Goal: Book appointment/travel/reservation

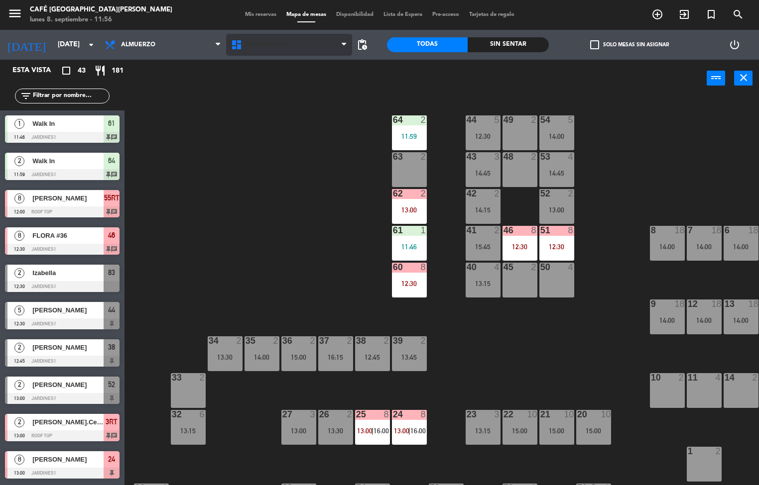
click at [239, 46] on icon at bounding box center [237, 45] width 14 height 12
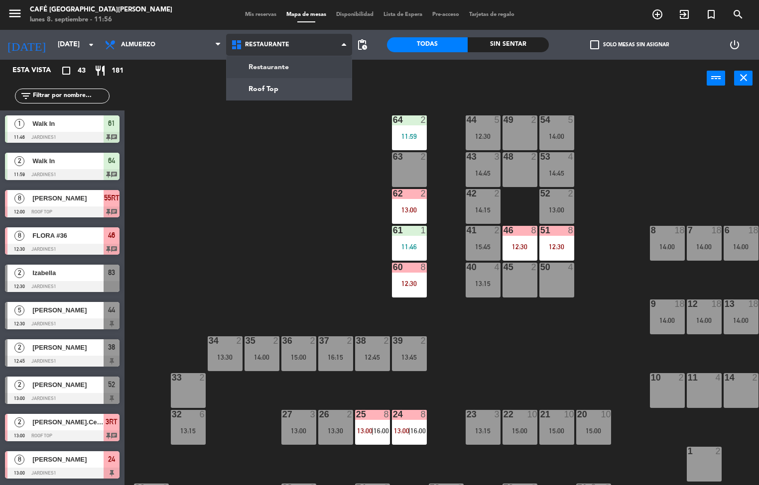
click at [257, 89] on ng-component "menu Café Museo [PERSON_NAME] [DATE] 8. septiembre - 11:56 Mis reservas Mapa de…" at bounding box center [379, 243] width 759 height 486
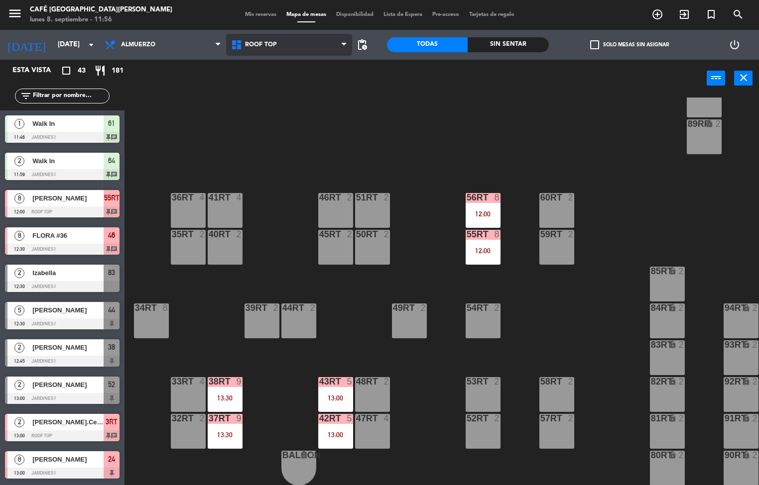
scroll to position [362, 0]
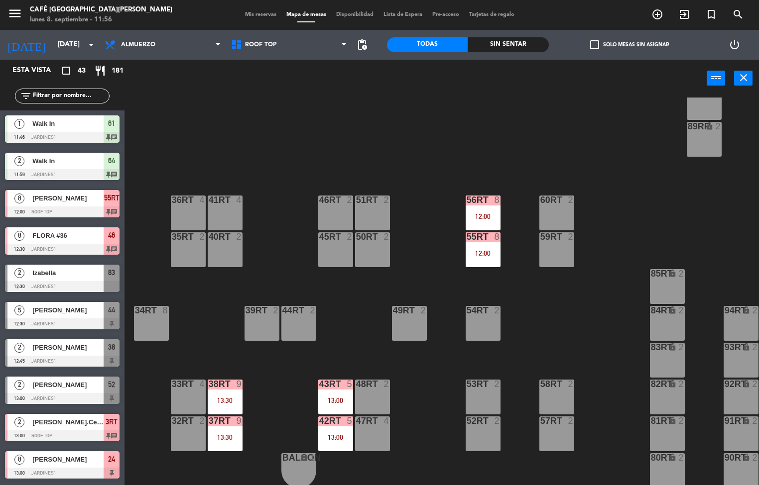
click at [222, 401] on div "13:30" at bounding box center [225, 400] width 35 height 7
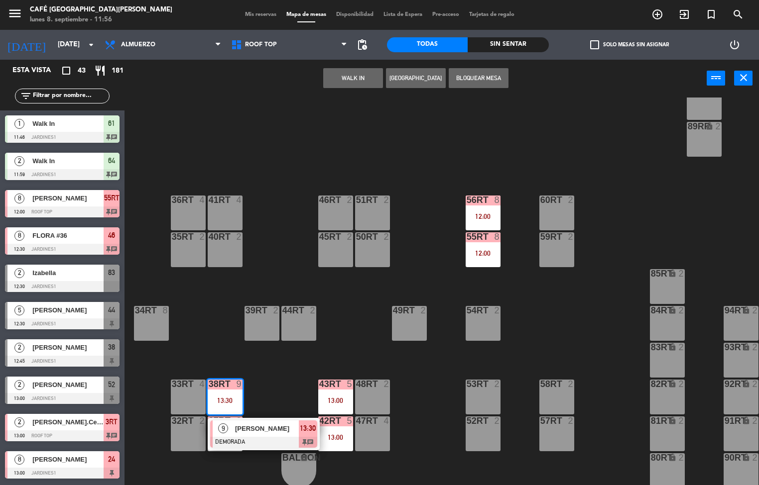
click at [244, 428] on span "[PERSON_NAME]" at bounding box center [267, 429] width 64 height 10
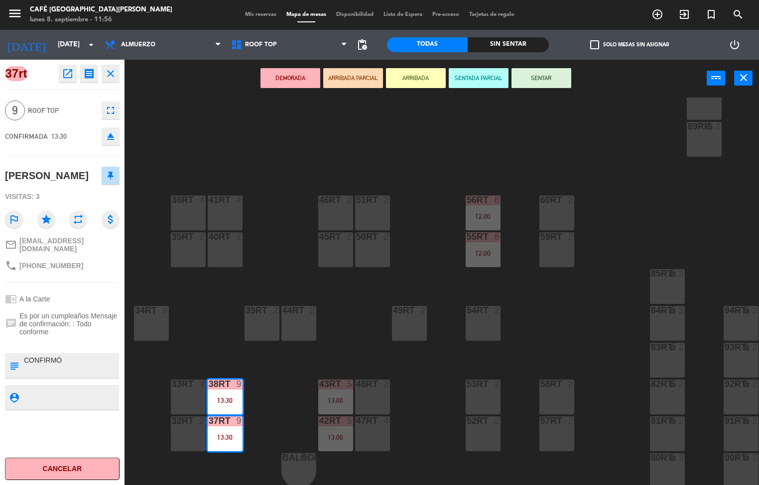
click at [297, 386] on div "18RT 4 16RT 4 28RT 2 80RR lock 2 27RT 5 7RT 6 14:15 S1RT lock 2 17RT 5 81RR loc…" at bounding box center [445, 292] width 627 height 388
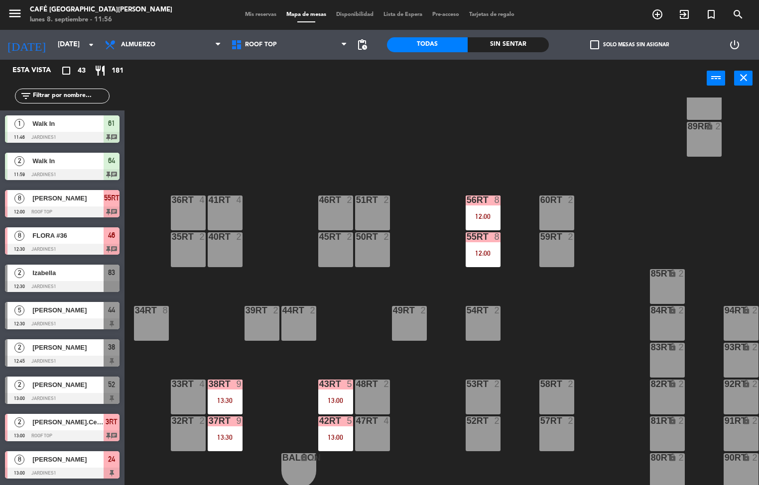
scroll to position [0, 0]
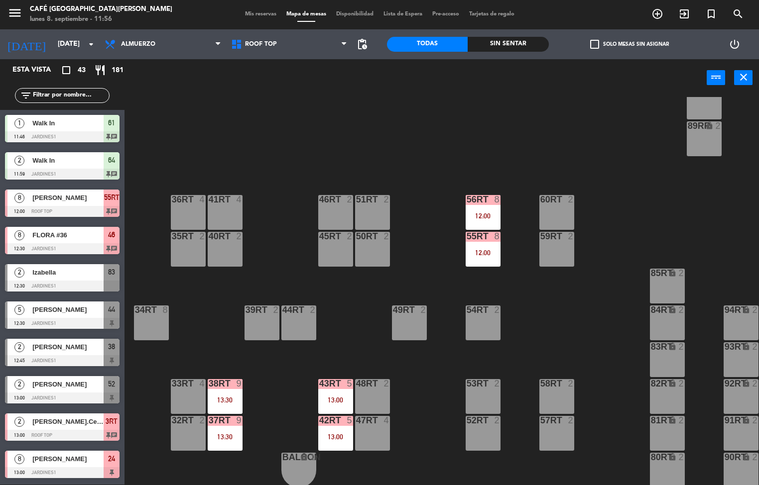
click at [343, 399] on div "13:00" at bounding box center [335, 400] width 35 height 7
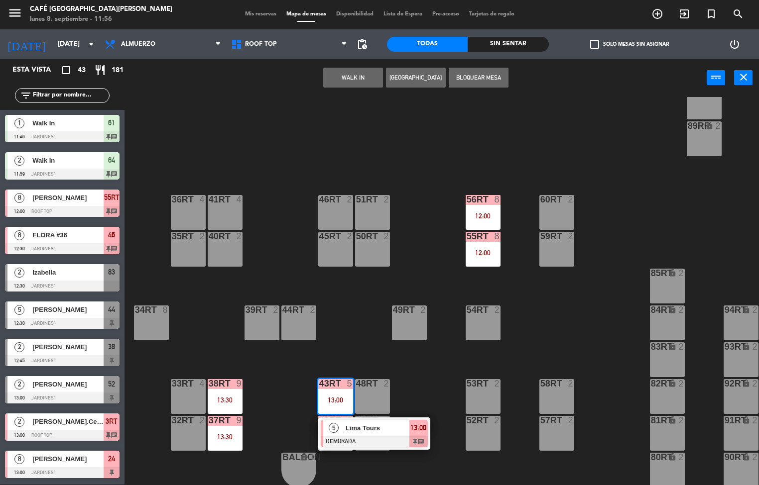
click at [339, 424] on div "5" at bounding box center [333, 428] width 21 height 16
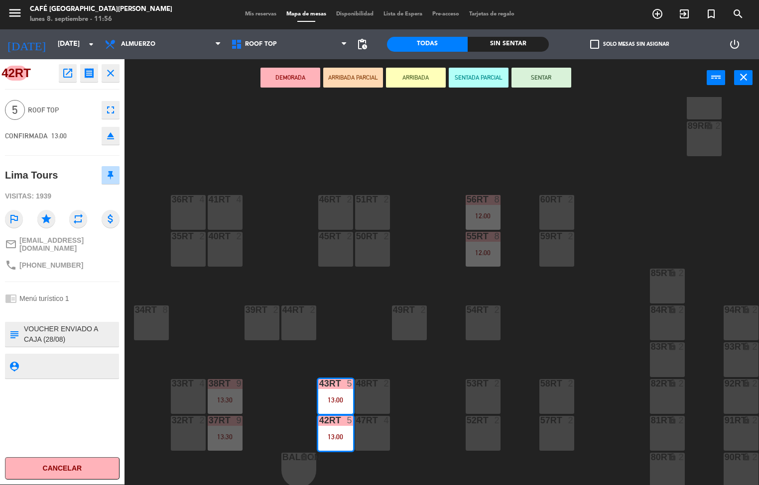
click at [67, 72] on icon "open_in_new" at bounding box center [68, 73] width 12 height 12
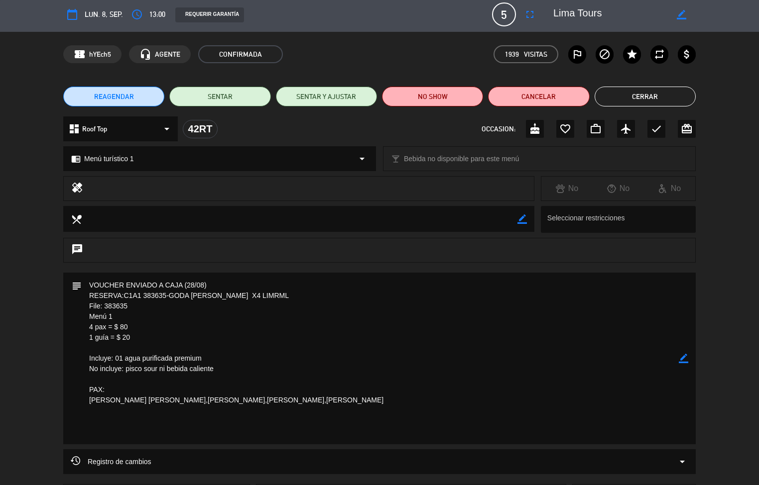
scroll to position [0, 0]
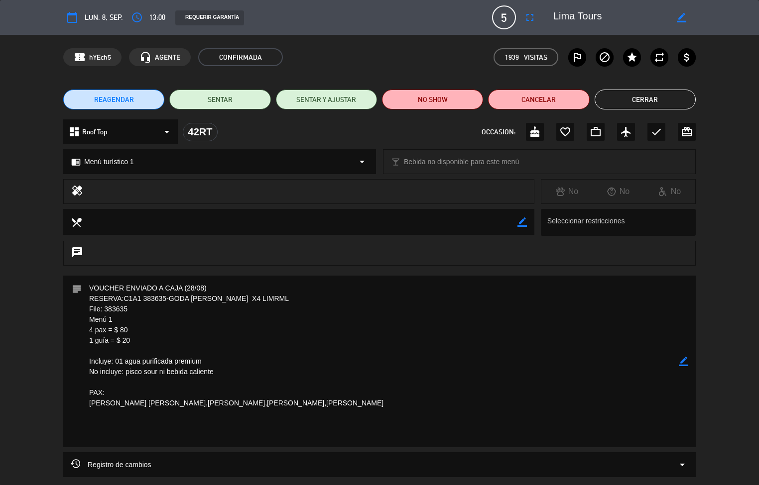
click at [645, 97] on button "Cerrar" at bounding box center [644, 100] width 101 height 20
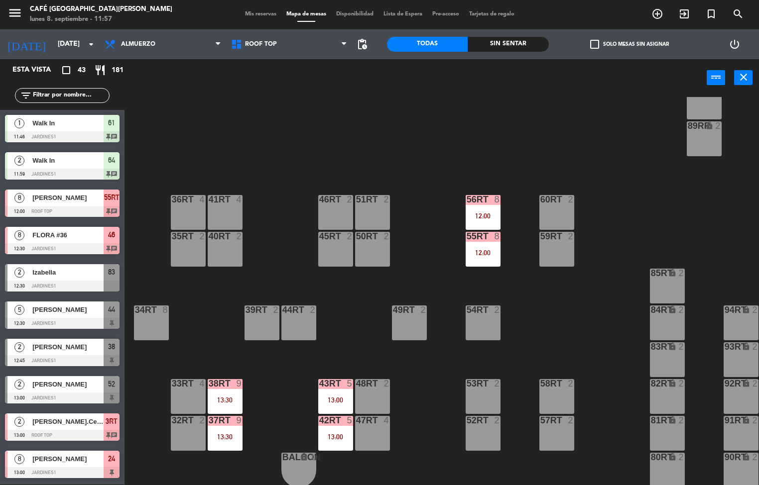
scroll to position [0, 0]
click at [483, 216] on div "12:00" at bounding box center [482, 216] width 35 height 7
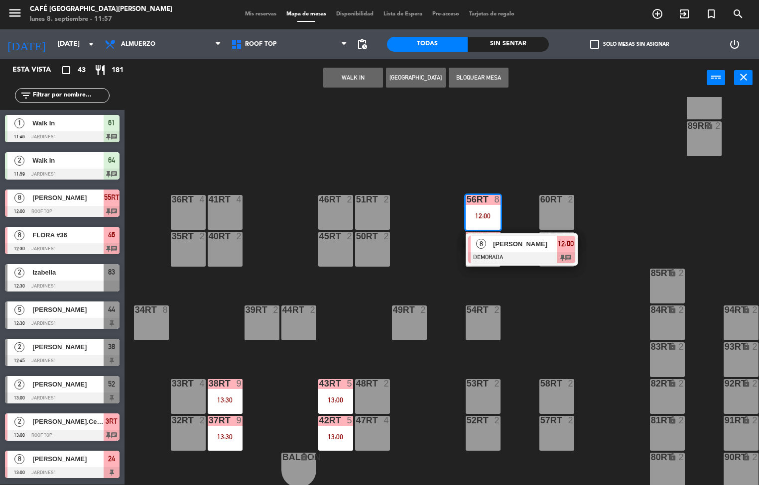
click at [517, 245] on span "[PERSON_NAME]" at bounding box center [525, 244] width 64 height 10
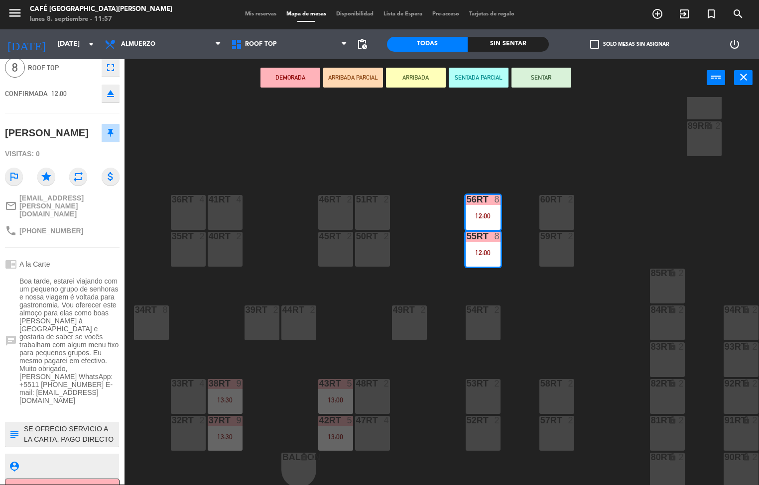
scroll to position [50, 0]
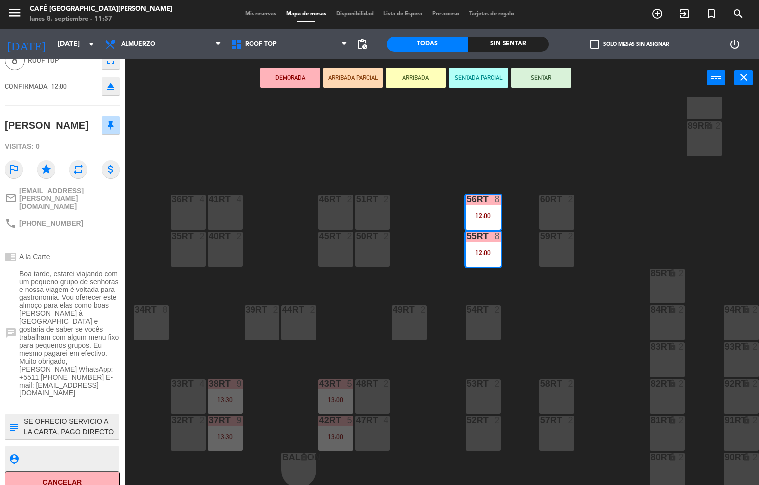
click at [66, 99] on div "55RT open_in_new receipt 12:00 PM [DATE] 8 personas [PERSON_NAME] 55RT+56RT EXP…" at bounding box center [62, 272] width 124 height 426
click at [49, 165] on icon "star" at bounding box center [46, 169] width 18 height 18
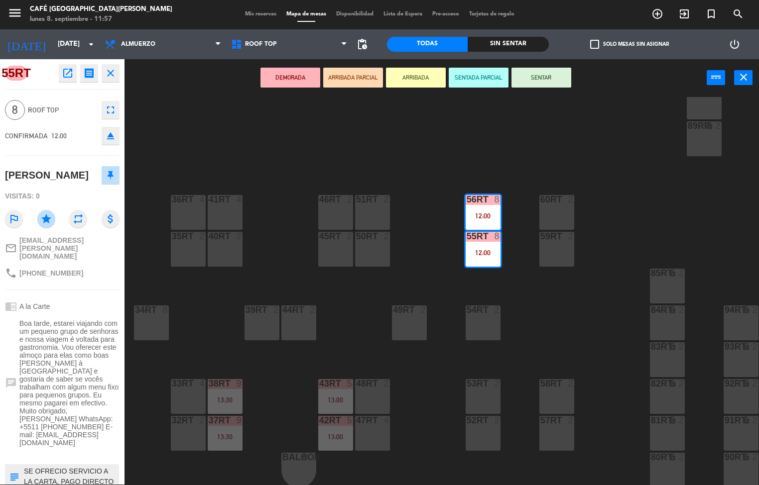
click at [63, 71] on icon "open_in_new" at bounding box center [68, 73] width 12 height 12
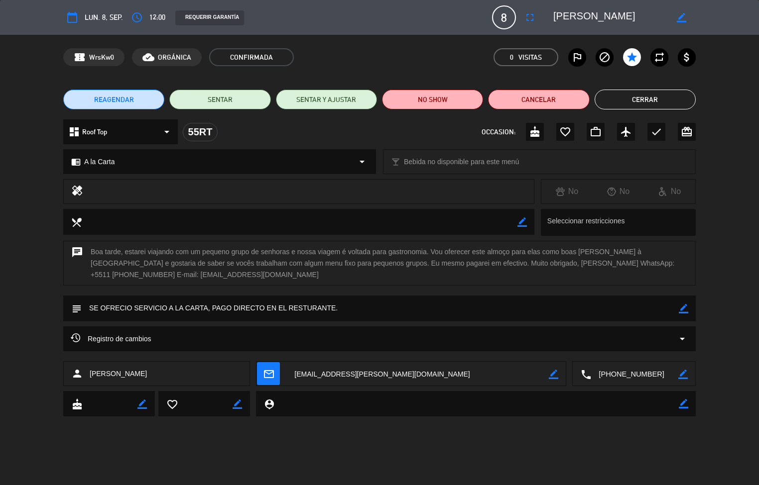
click at [650, 101] on button "Cerrar" at bounding box center [644, 100] width 101 height 20
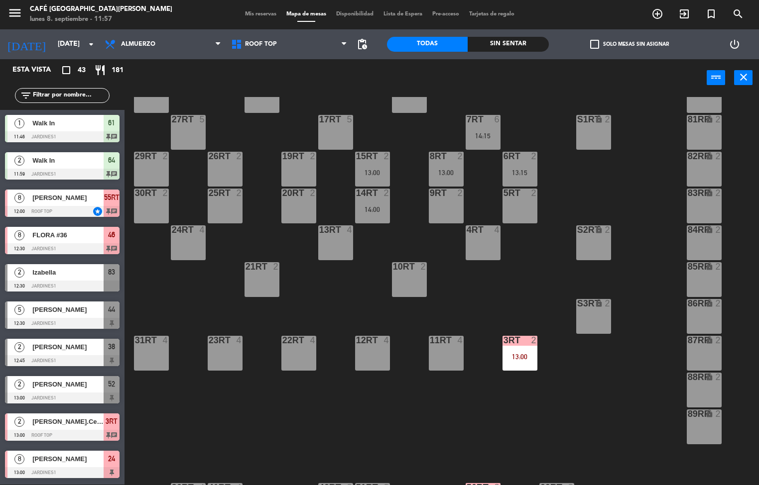
scroll to position [74, 0]
click at [520, 358] on div "13:00" at bounding box center [519, 356] width 35 height 7
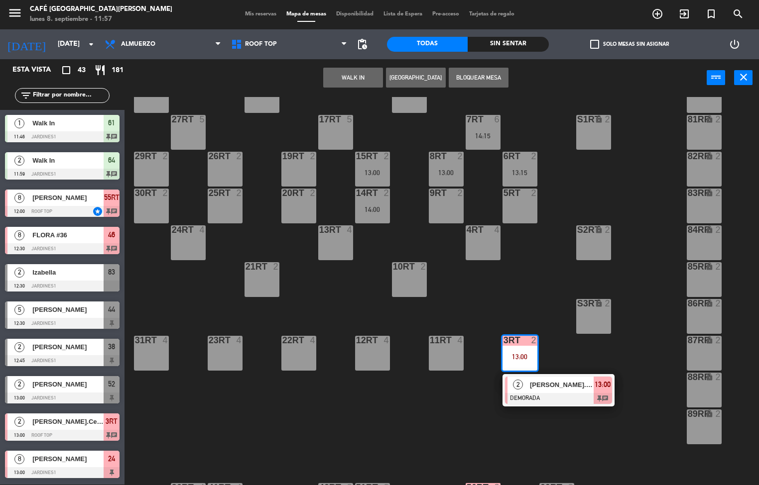
click at [582, 381] on span "[PERSON_NAME].Celeste x2" at bounding box center [562, 385] width 64 height 10
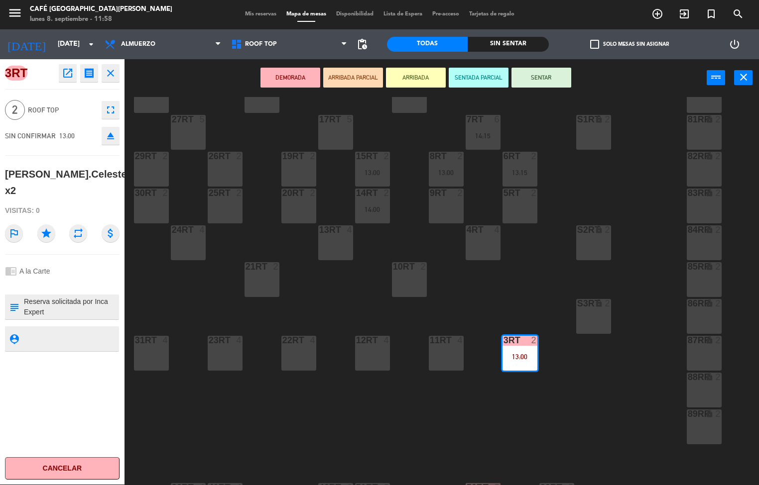
click at [69, 73] on icon "open_in_new" at bounding box center [68, 73] width 12 height 12
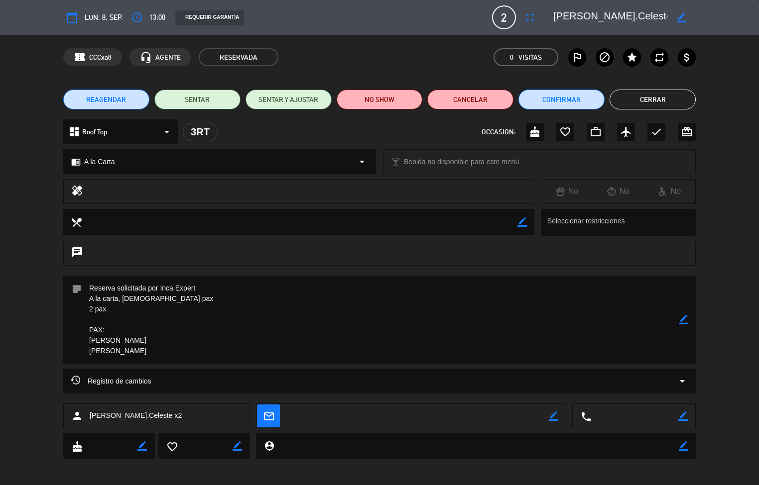
scroll to position [3, 0]
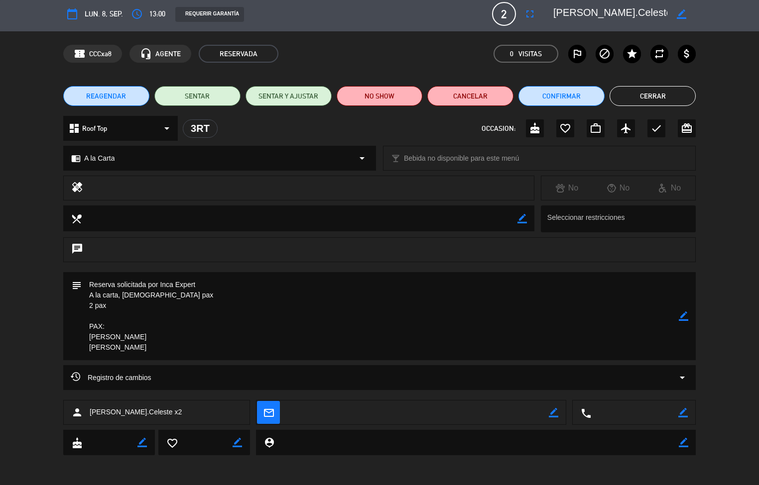
click at [652, 96] on button "Cerrar" at bounding box center [652, 96] width 86 height 20
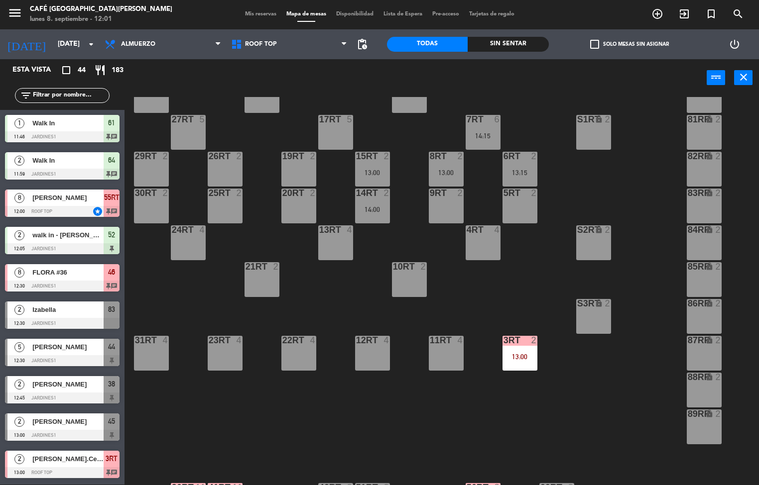
scroll to position [0, 0]
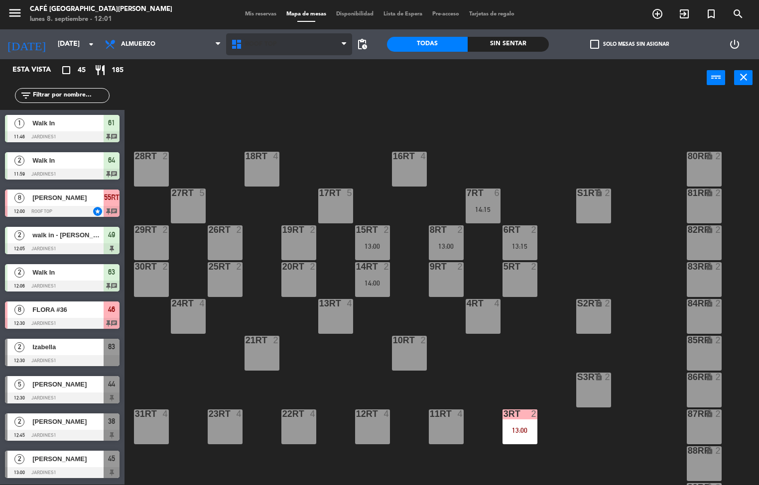
click at [243, 47] on icon at bounding box center [237, 44] width 14 height 12
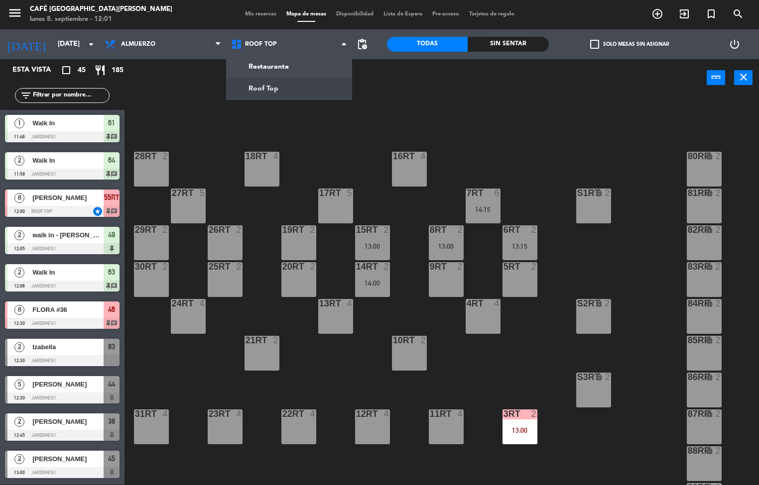
click at [188, 106] on div "18RT 4 16RT 4 28RT 2 80RR lock 2 27RT 5 7RT 6 14:15 S1RT lock 2 17RT 5 81RR loc…" at bounding box center [445, 291] width 627 height 388
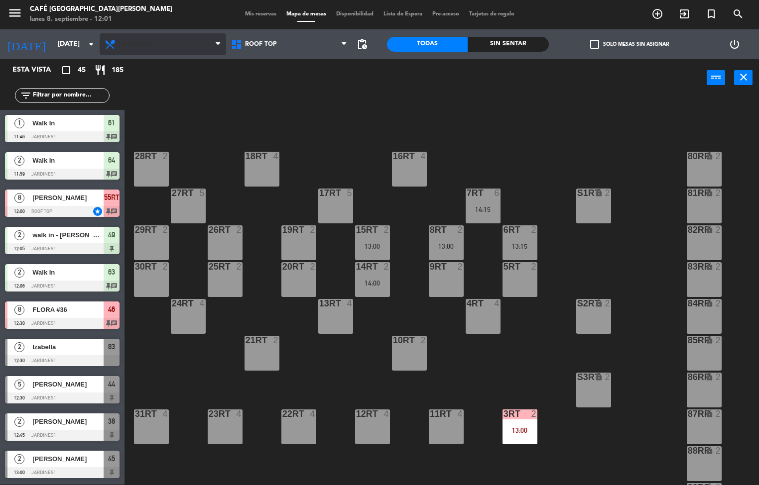
click at [160, 54] on span "Almuerzo" at bounding box center [163, 44] width 126 height 22
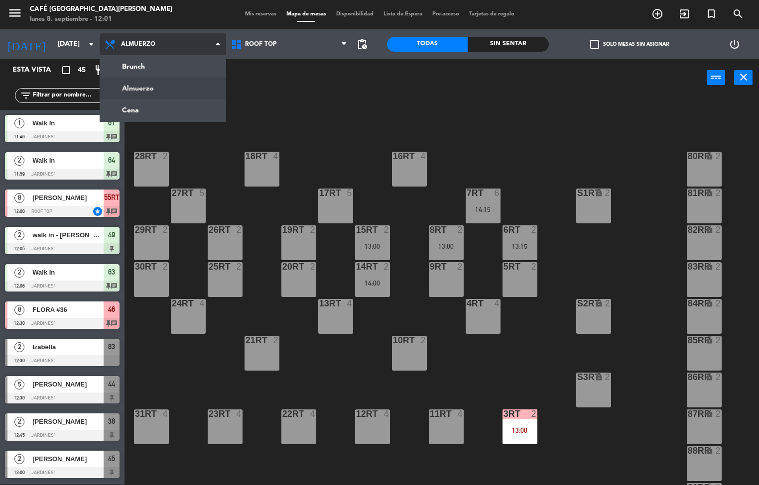
click at [160, 118] on ng-component "menu Café Museo [PERSON_NAME] [DATE] 8. septiembre - 12:01 Mis reservas Mapa de…" at bounding box center [379, 243] width 759 height 486
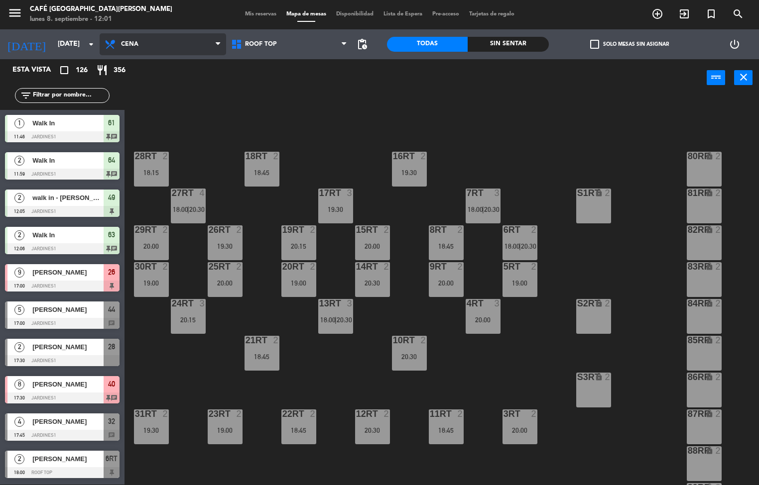
scroll to position [369, 0]
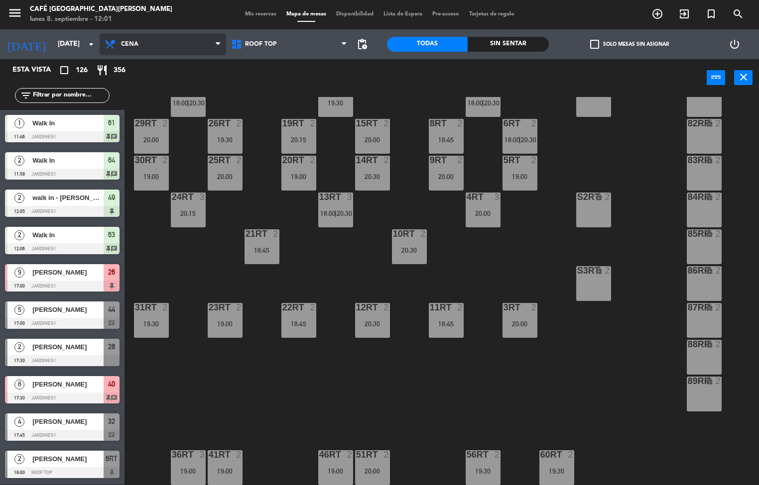
click at [130, 44] on span "Cena" at bounding box center [129, 44] width 17 height 7
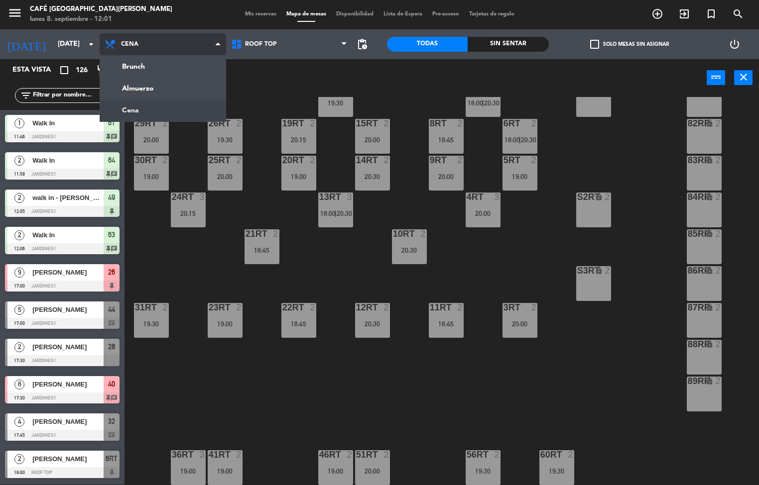
scroll to position [99, 0]
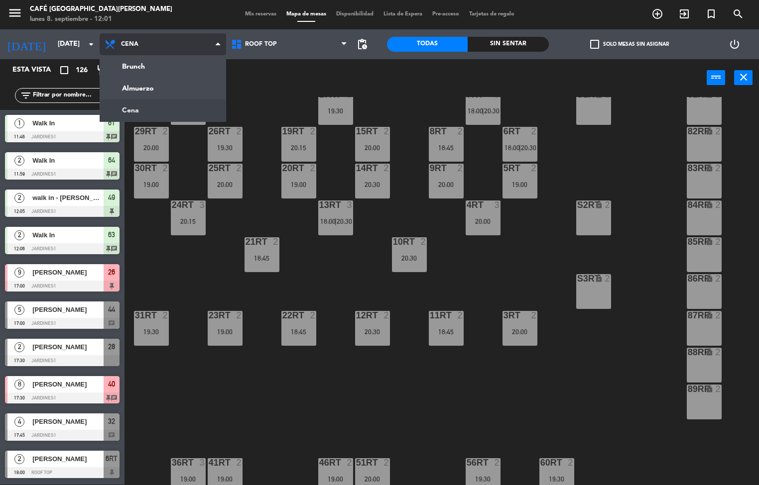
click at [130, 87] on ng-component "menu Café Museo [PERSON_NAME] [DATE] 8. septiembre - 12:01 Mis reservas Mapa de…" at bounding box center [379, 243] width 759 height 486
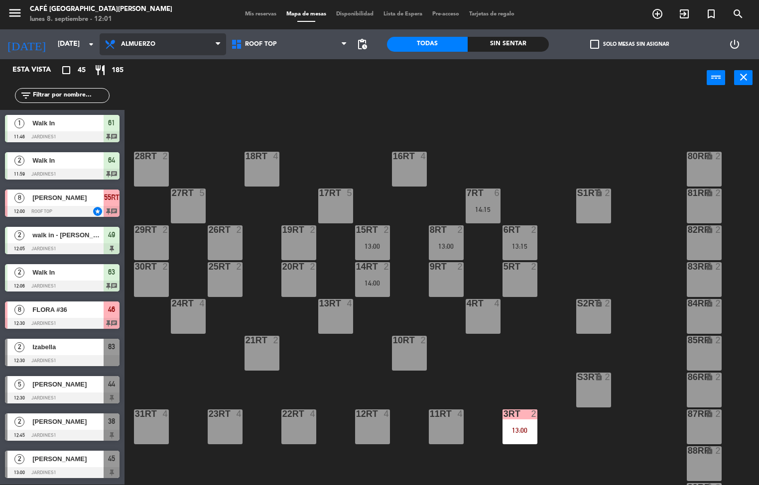
scroll to position [369, 0]
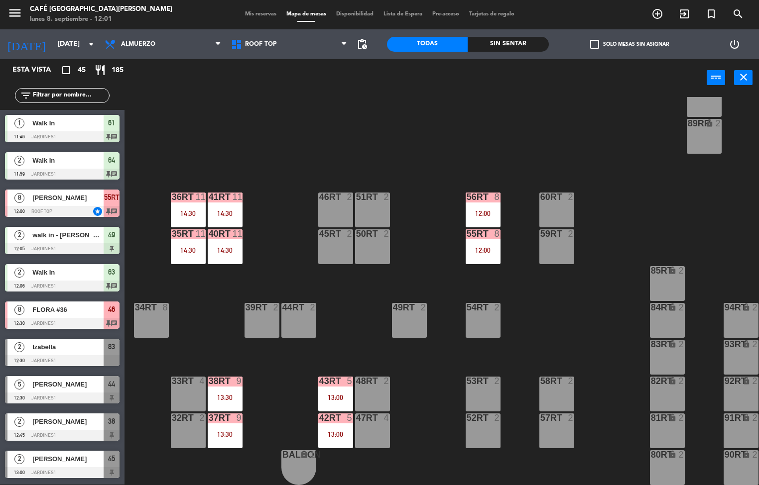
click at [190, 202] on div "36rt 11 14:30" at bounding box center [188, 210] width 35 height 35
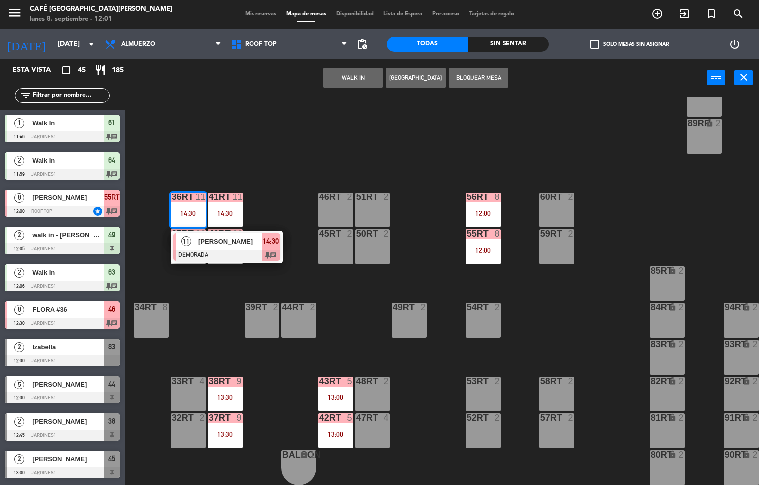
click at [200, 236] on span "[PERSON_NAME]" at bounding box center [230, 241] width 64 height 10
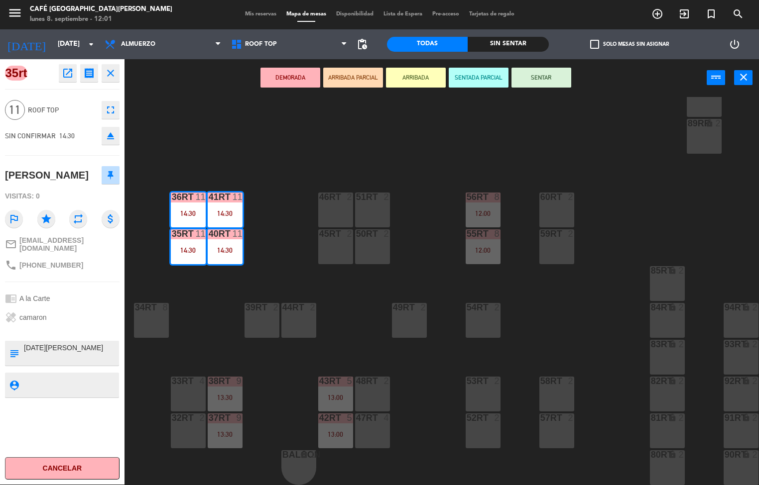
click at [62, 72] on icon "open_in_new" at bounding box center [68, 73] width 12 height 12
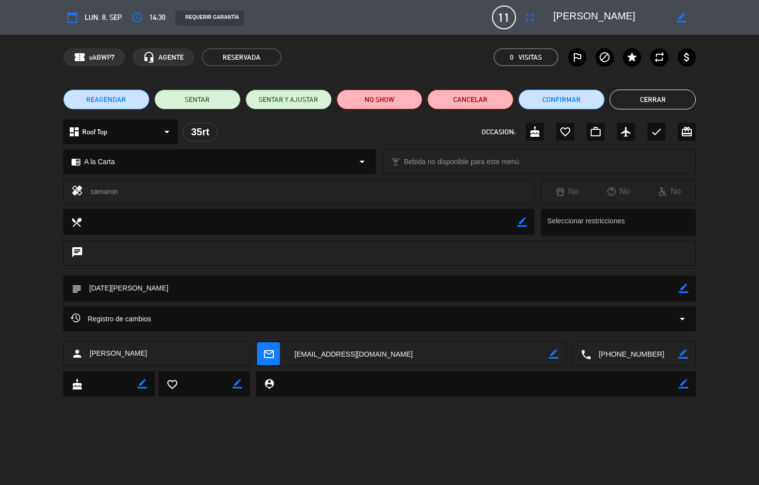
click at [652, 127] on icon "check" at bounding box center [656, 132] width 12 height 12
click at [656, 133] on icon "check" at bounding box center [656, 132] width 12 height 12
click at [667, 98] on button "Cerrar" at bounding box center [652, 100] width 86 height 20
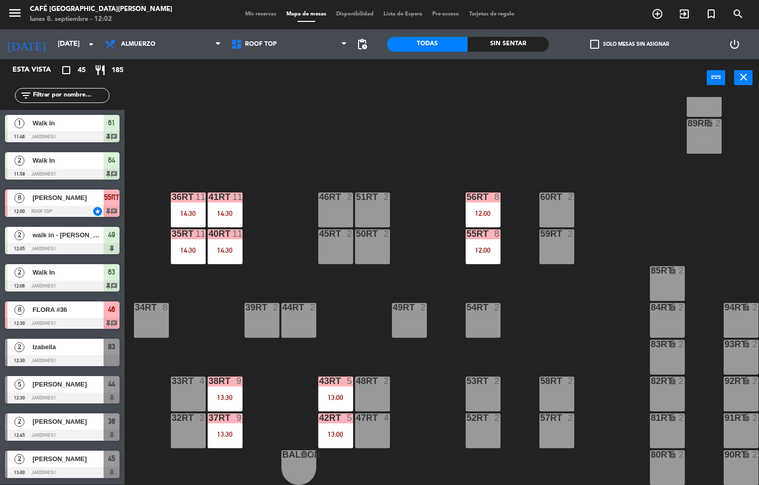
scroll to position [219, 0]
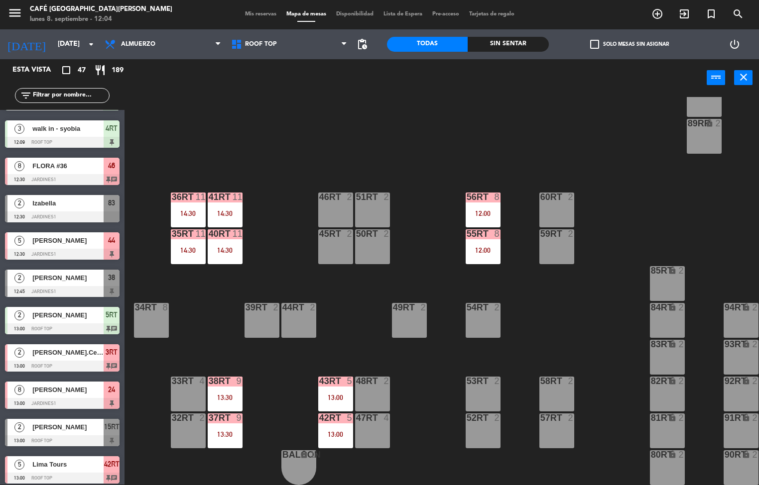
click at [422, 320] on div "49RT 2" at bounding box center [409, 320] width 35 height 35
